Goal: Navigation & Orientation: Find specific page/section

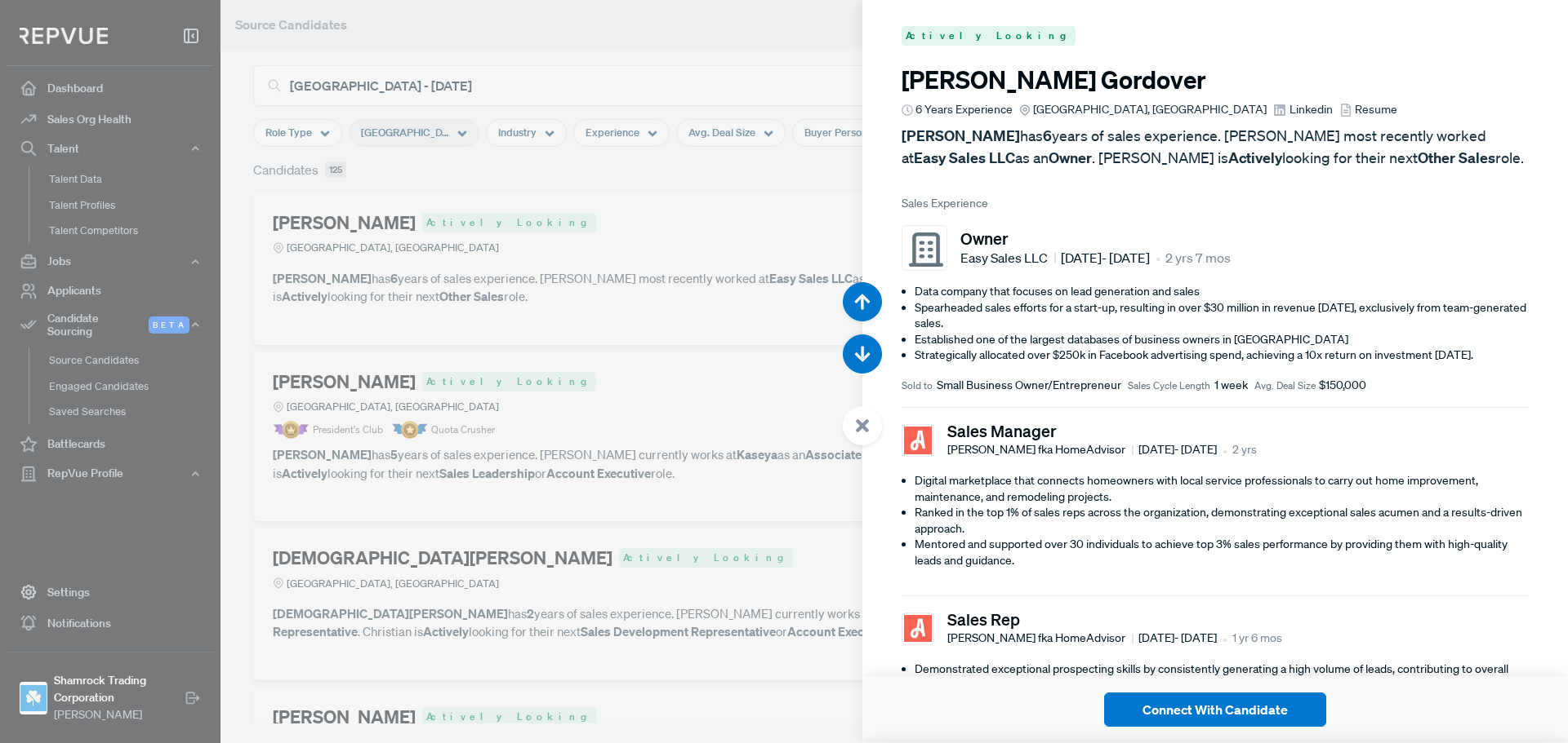
click at [485, 362] on div at bounding box center [784, 372] width 1568 height 743
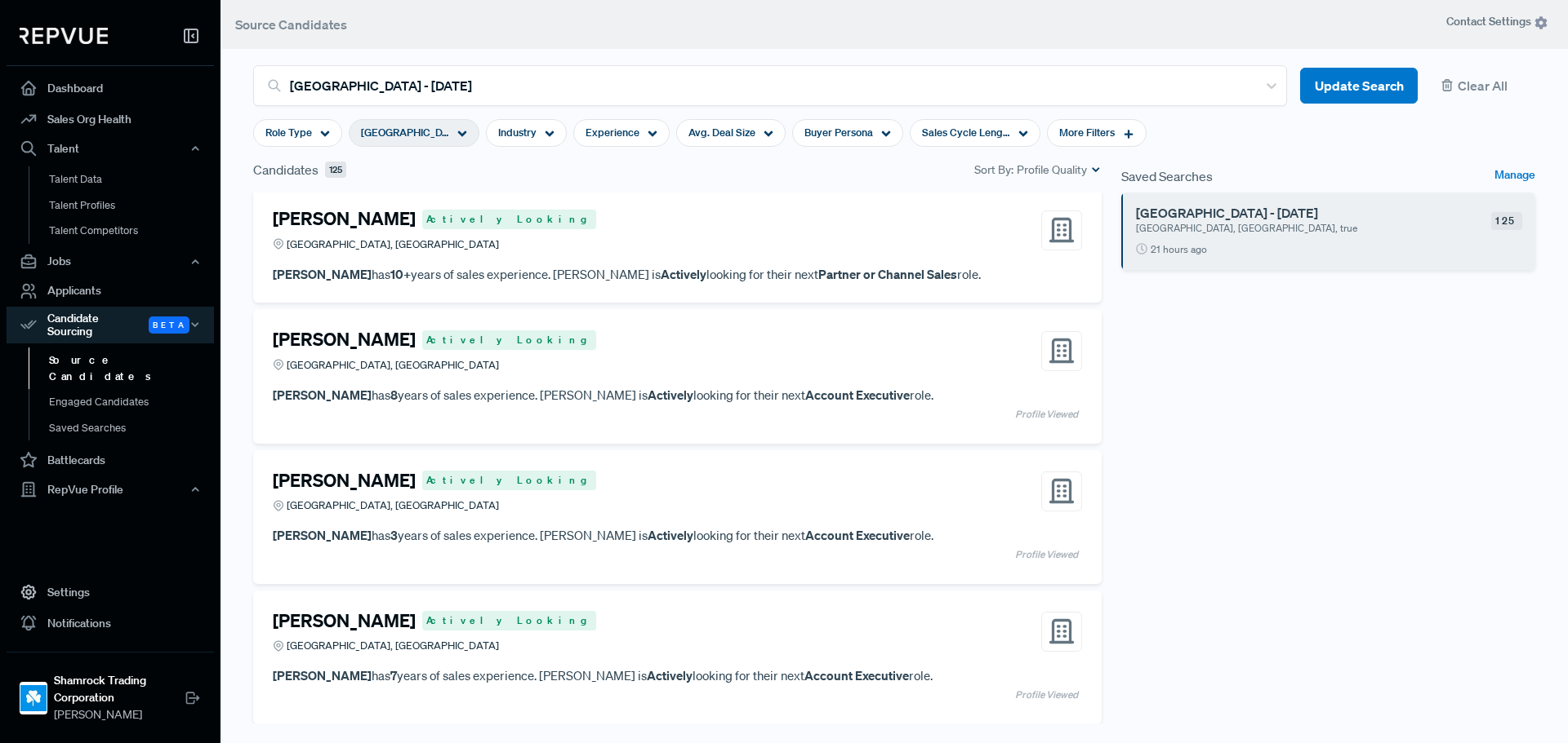
click at [189, 39] on use at bounding box center [191, 35] width 13 height 13
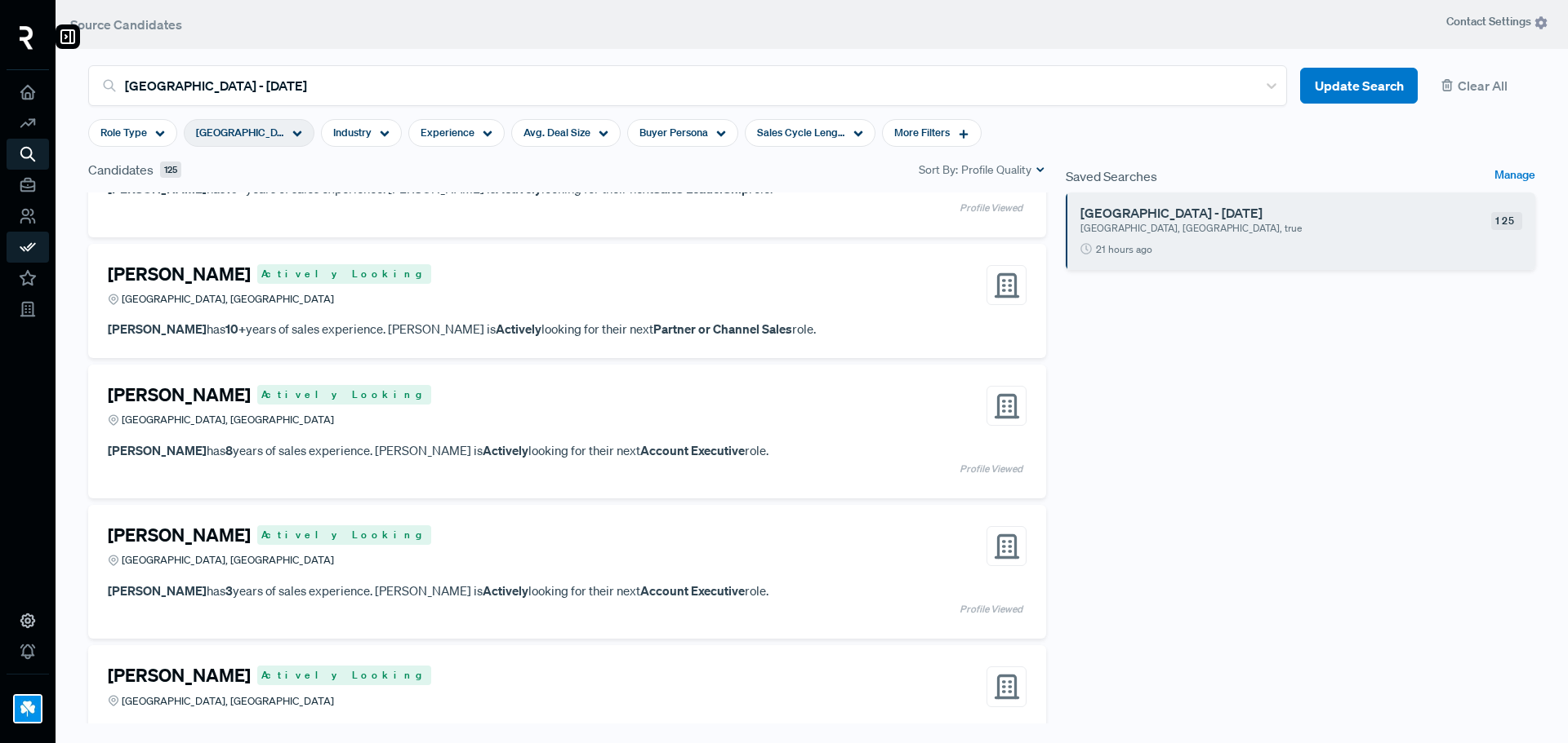
click at [26, 46] on img at bounding box center [26, 38] width 14 height 23
click at [21, 90] on icon at bounding box center [27, 92] width 18 height 18
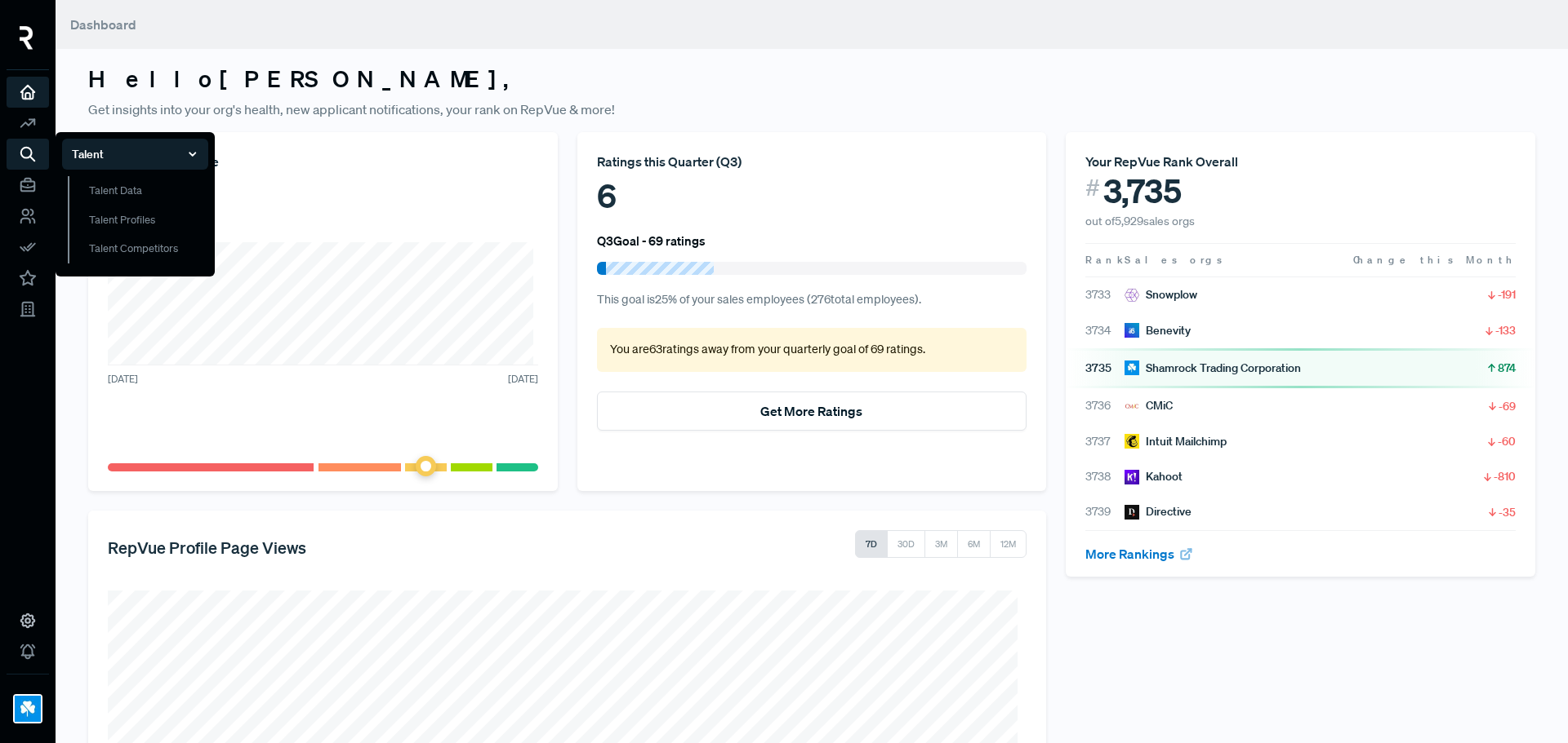
click at [25, 169] on li "Talent Talent Data Talent Profiles Talent Competitors" at bounding box center [28, 154] width 43 height 31
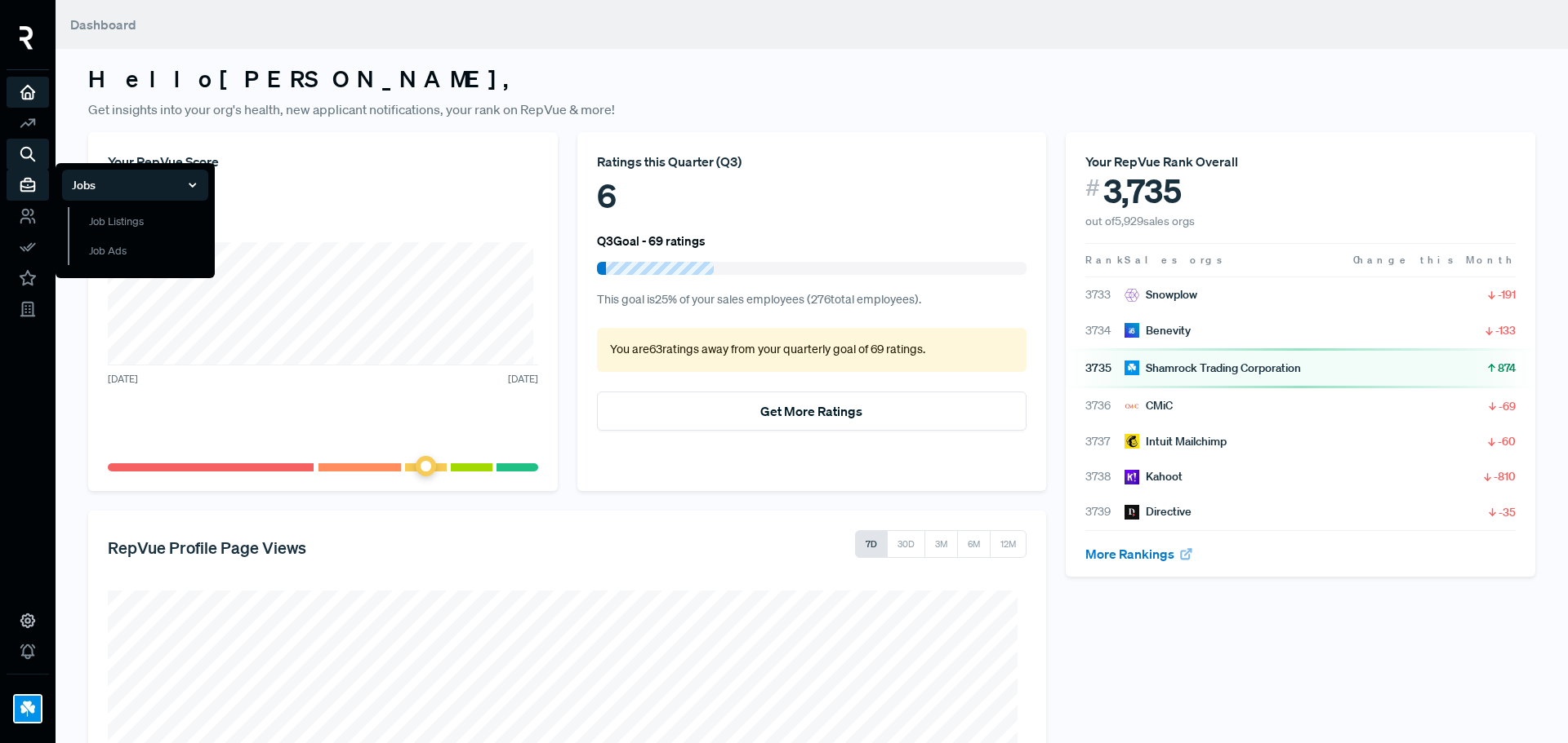
click at [25, 187] on use at bounding box center [28, 185] width 14 height 13
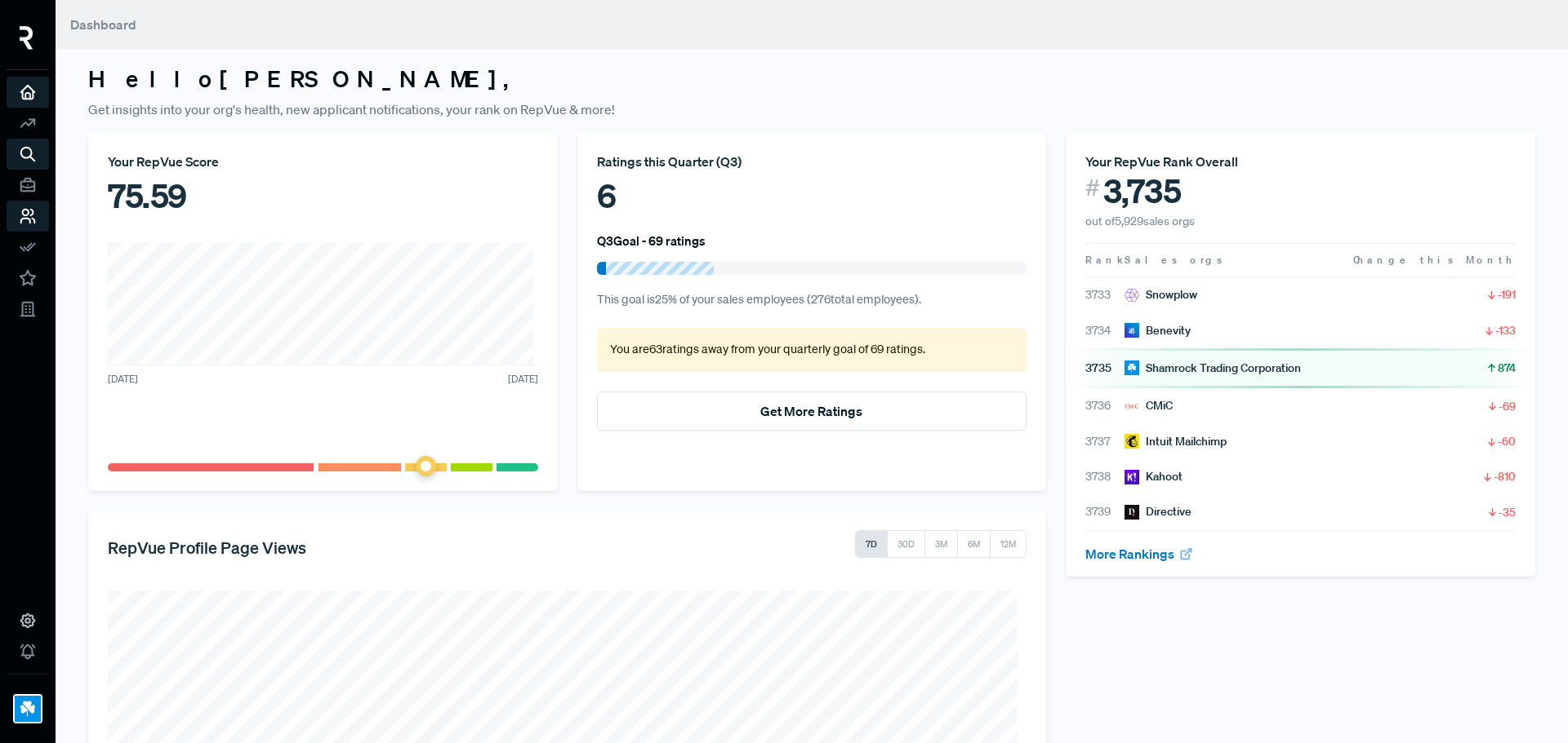
click at [38, 216] on link at bounding box center [28, 217] width 43 height 31
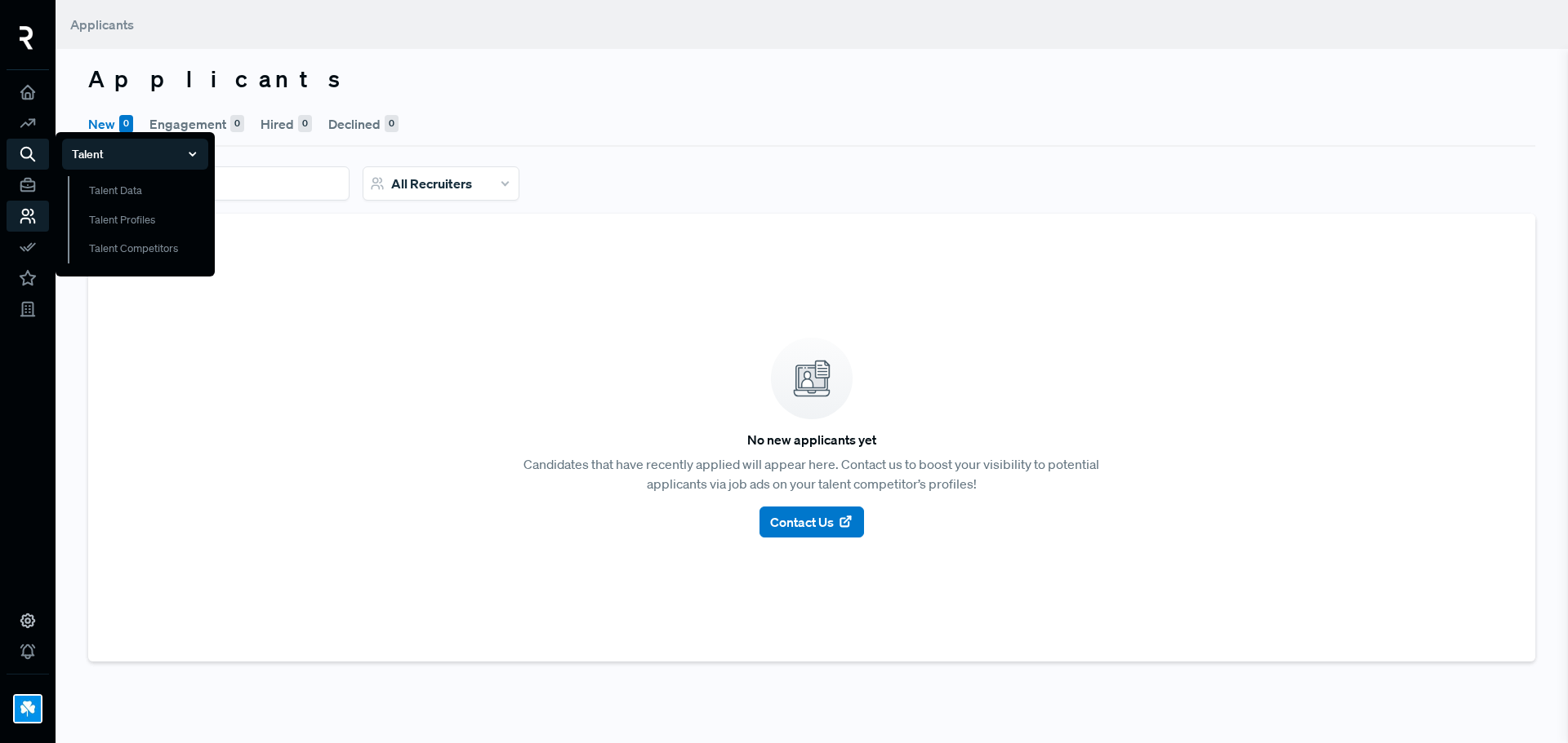
click at [31, 150] on icon at bounding box center [27, 154] width 18 height 18
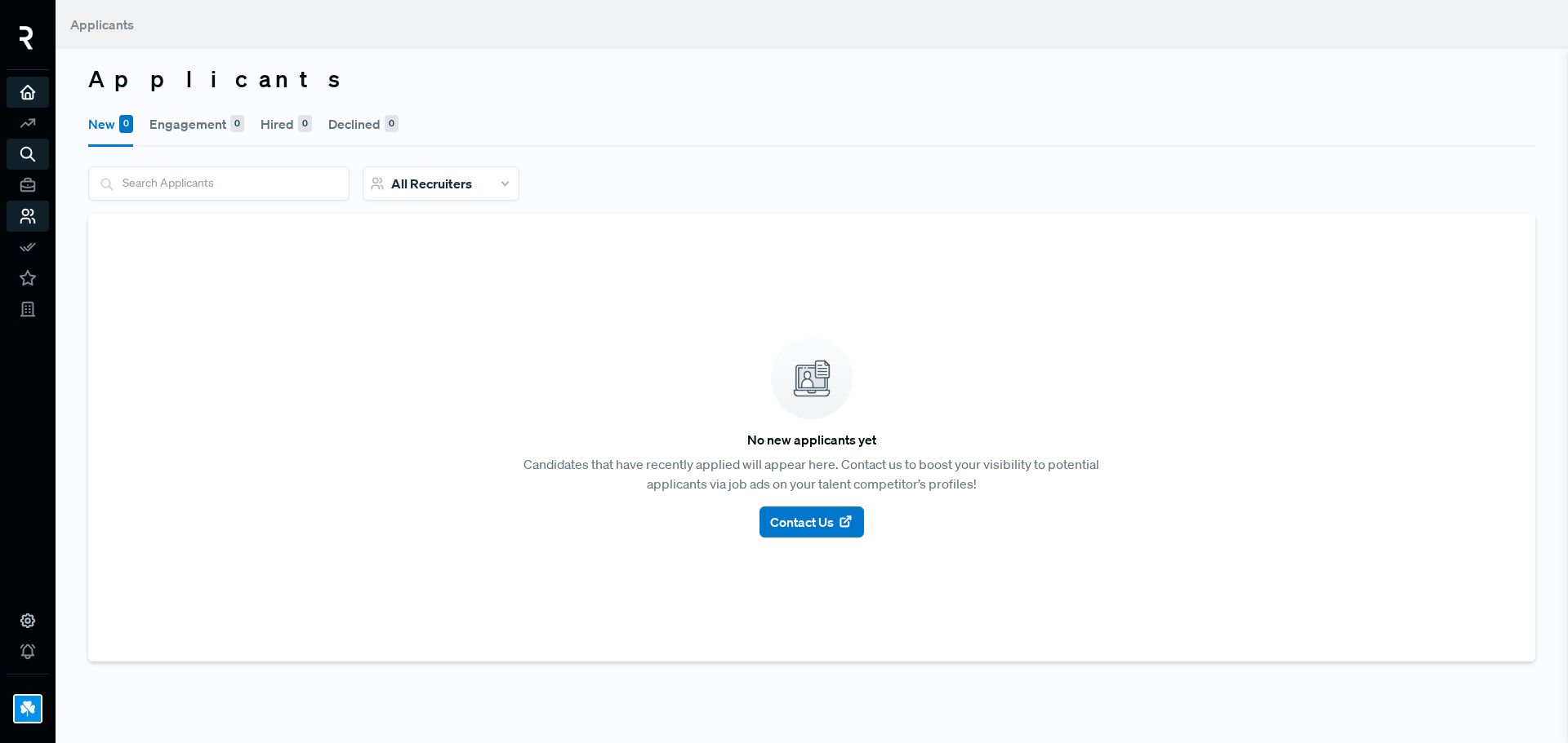
click at [23, 98] on use at bounding box center [28, 93] width 14 height 14
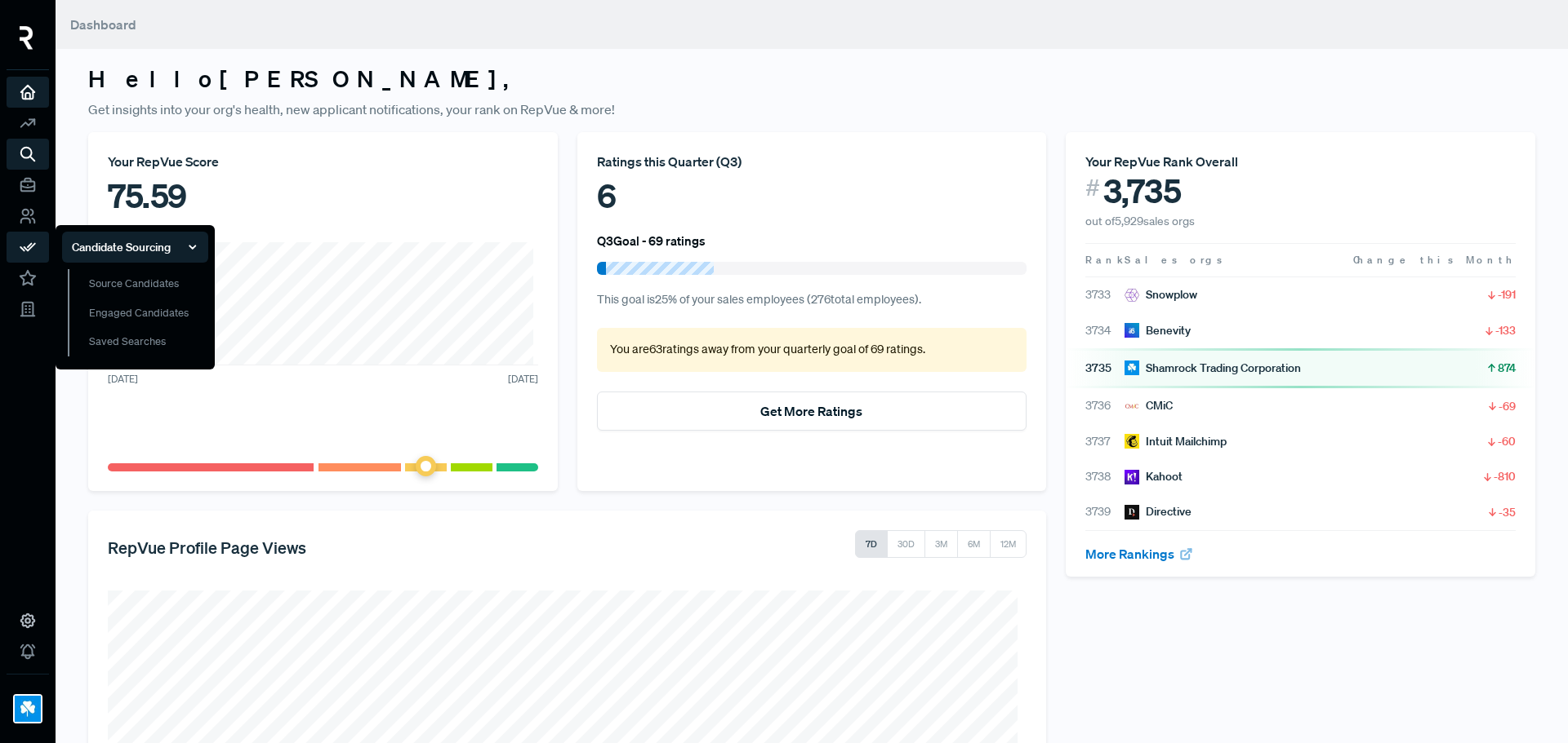
click at [151, 255] on span "Candidate Sourcing" at bounding box center [121, 248] width 99 height 17
click at [157, 277] on link "Source Candidates" at bounding box center [137, 291] width 140 height 45
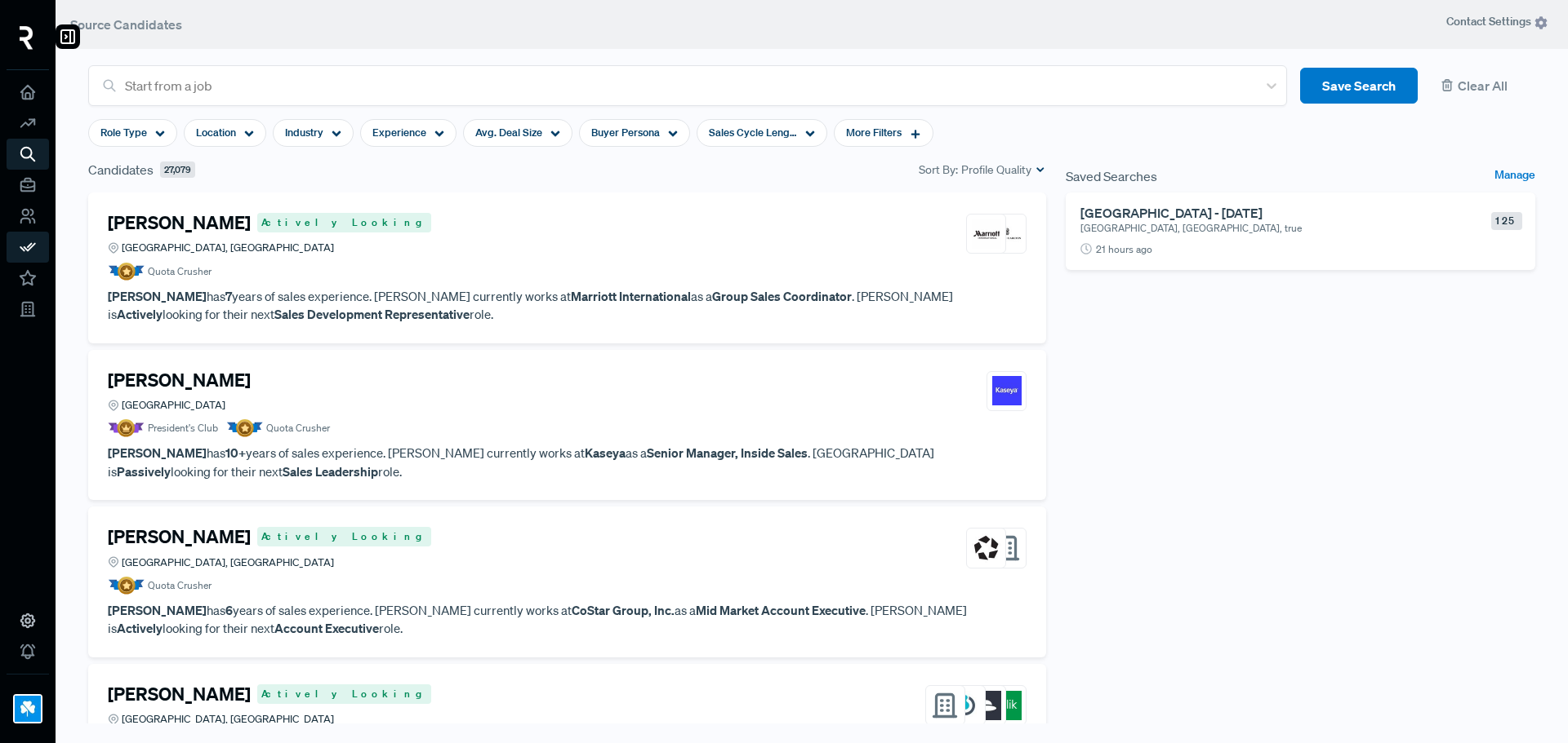
click at [69, 39] on icon at bounding box center [68, 37] width 19 height 19
